Goal: Transaction & Acquisition: Purchase product/service

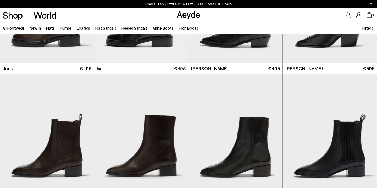
scroll to position [956, 0]
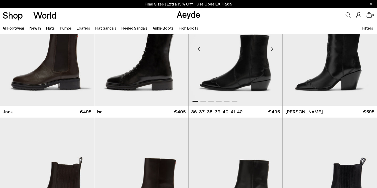
click at [228, 73] on img "1 / 6" at bounding box center [235, 47] width 94 height 118
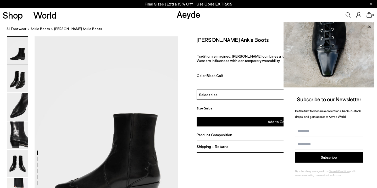
click at [201, 105] on button "Size Guide" at bounding box center [205, 108] width 16 height 7
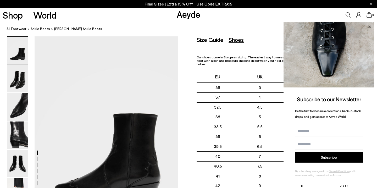
click at [370, 26] on icon at bounding box center [369, 26] width 3 height 3
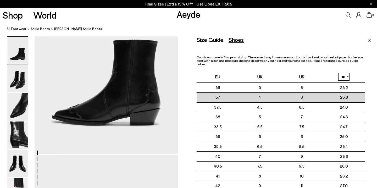
scroll to position [78, 0]
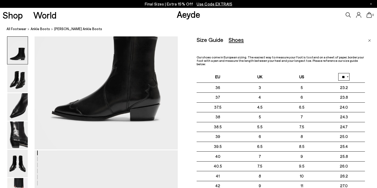
click at [346, 75] on select "** **" at bounding box center [343, 77] width 11 height 8
click at [338, 73] on select "** **" at bounding box center [343, 77] width 11 height 8
click at [187, 59] on div "Size Guide Shoes Belt Our shoes come in European sizing. The easiest way to mea…" at bounding box center [277, 97] width 199 height 122
click at [238, 40] on div "Shoes" at bounding box center [235, 39] width 15 height 7
click at [371, 39] on div "Size Guide Shoes Belt Our shoes come in European sizing. The easiest way to mea…" at bounding box center [287, 130] width 180 height 188
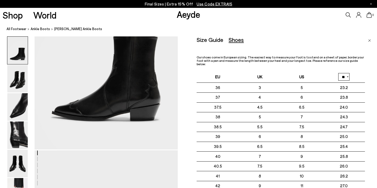
click at [368, 40] on img "Close" at bounding box center [369, 40] width 3 height 3
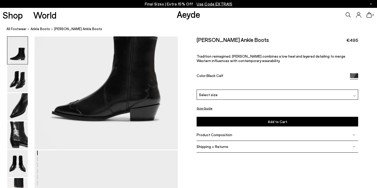
click at [208, 92] on span "Select size" at bounding box center [208, 94] width 19 height 5
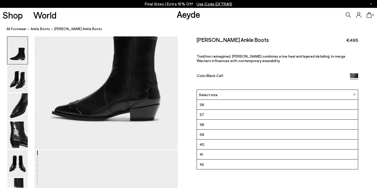
click at [188, 87] on div "Size Guide Shoes Belt Our shoes come in European sizing. The easiest way to mea…" at bounding box center [277, 97] width 199 height 122
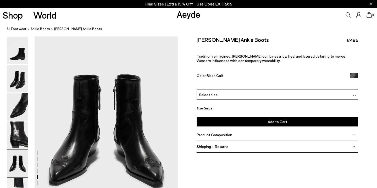
scroll to position [828, 0]
